Goal: Task Accomplishment & Management: Manage account settings

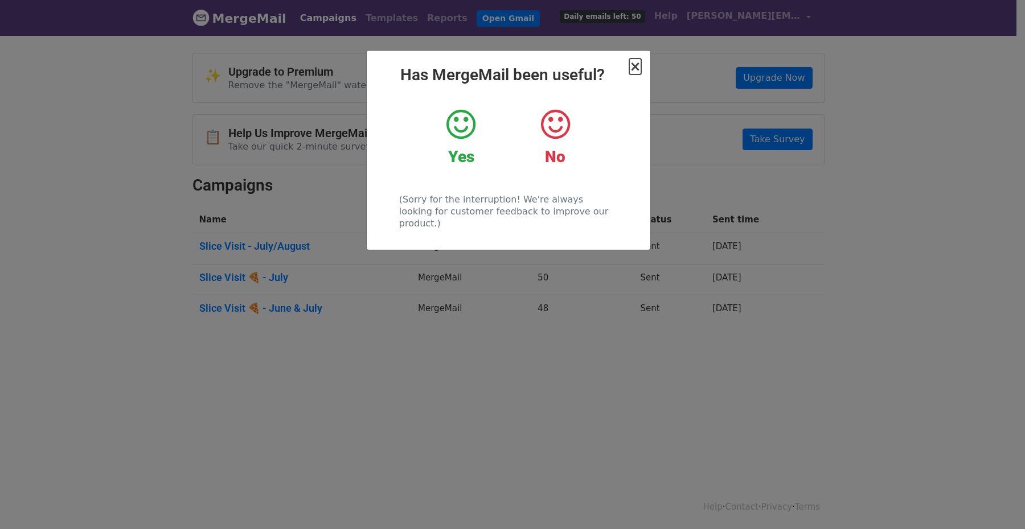
click at [637, 66] on span "×" at bounding box center [634, 67] width 11 height 16
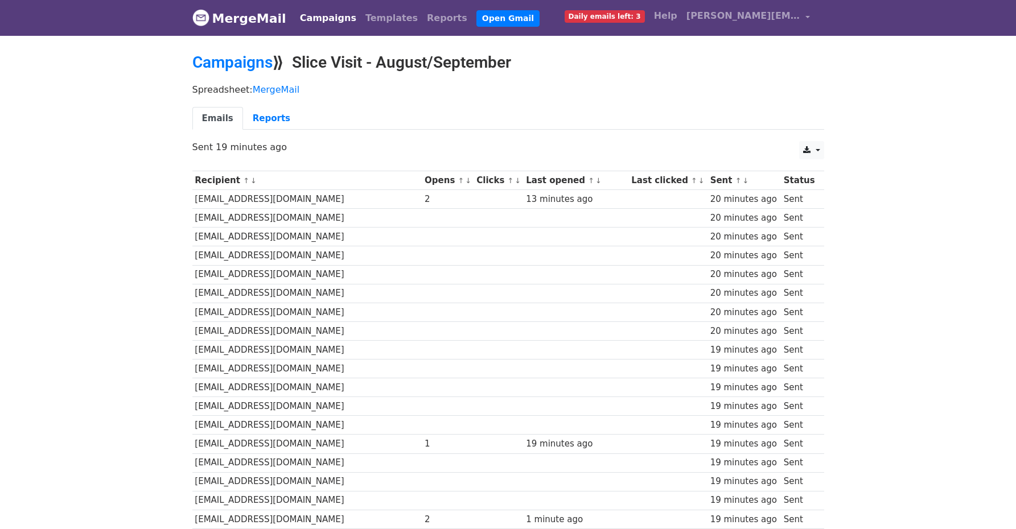
click at [458, 178] on link "↑" at bounding box center [461, 180] width 6 height 9
click at [466, 179] on link "↑" at bounding box center [471, 181] width 10 height 10
click at [477, 180] on link "↓" at bounding box center [480, 180] width 6 height 9
click at [458, 181] on link "↑" at bounding box center [461, 180] width 6 height 9
click at [467, 180] on link "↓" at bounding box center [470, 180] width 6 height 9
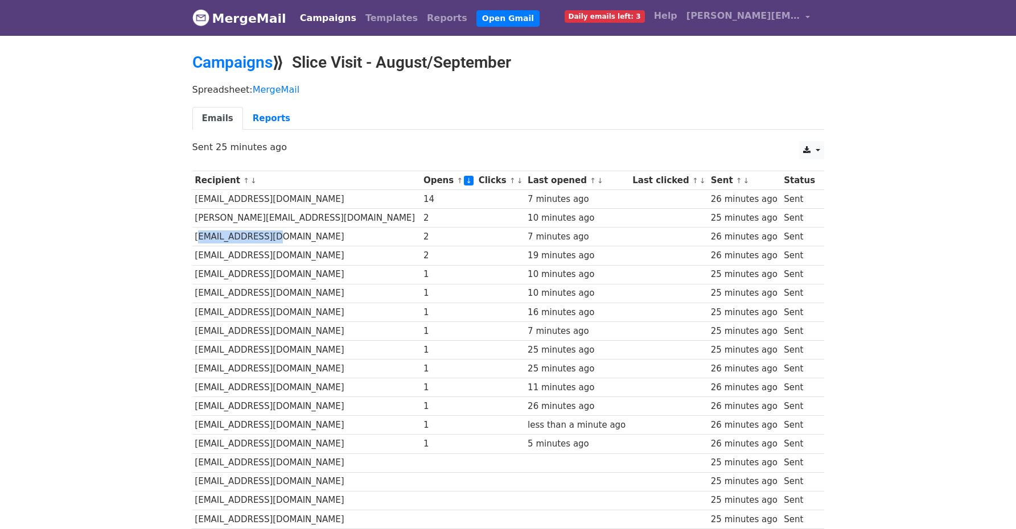
drag, startPoint x: 195, startPoint y: 237, endPoint x: 262, endPoint y: 235, distance: 67.2
click at [262, 235] on td "[EMAIL_ADDRESS][DOMAIN_NAME]" at bounding box center [306, 237] width 229 height 19
click at [565, 238] on div "7 minutes ago" at bounding box center [578, 237] width 100 height 13
click at [276, 201] on td "[EMAIL_ADDRESS][DOMAIN_NAME]" at bounding box center [306, 199] width 229 height 19
